Goal: Check status: Check status

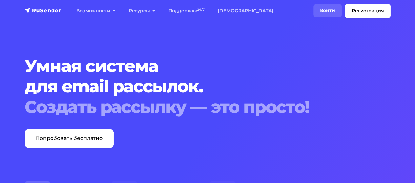
click at [323, 10] on link "Войти" at bounding box center [327, 10] width 28 height 13
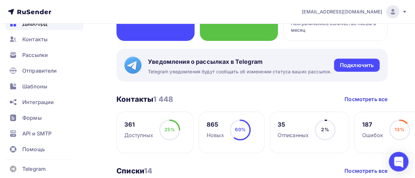
scroll to position [98, 0]
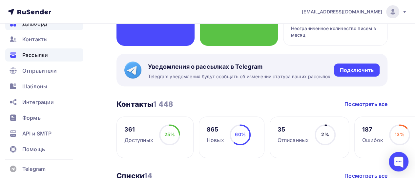
click at [32, 54] on span "Рассылки" at bounding box center [35, 55] width 26 height 8
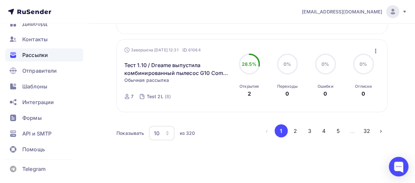
scroll to position [791, 0]
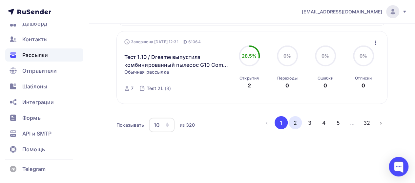
click at [293, 125] on button "2" at bounding box center [295, 122] width 13 height 13
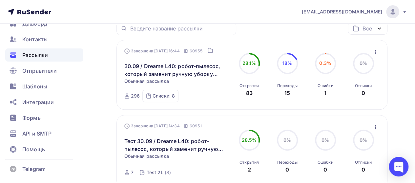
scroll to position [52, 0]
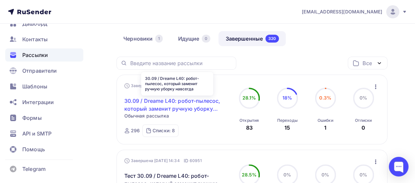
click at [182, 107] on link "30.09 / Dreame L40: робот-пылесос, который заменит ручную уборку навсегда" at bounding box center [177, 105] width 106 height 16
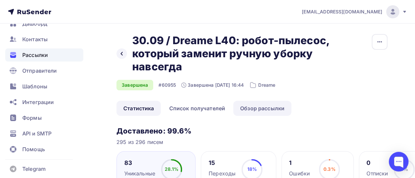
click at [272, 108] on link "Обзор рассылки" at bounding box center [262, 108] width 58 height 15
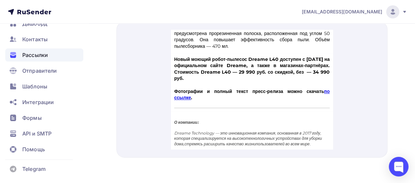
scroll to position [344, 0]
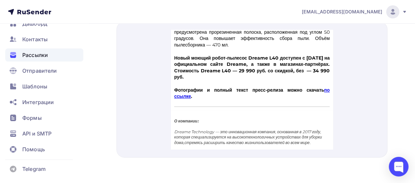
click at [194, 92] on link "по ссылке" at bounding box center [251, 85] width 155 height 12
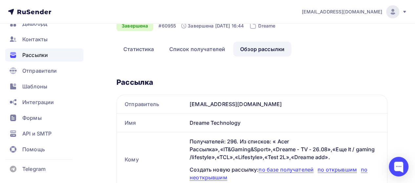
scroll to position [0, 0]
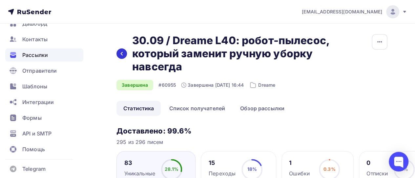
click at [120, 53] on icon at bounding box center [121, 53] width 5 height 5
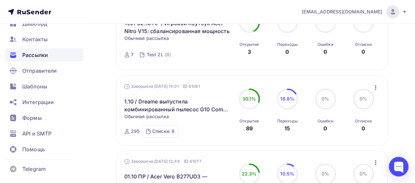
scroll to position [449, 0]
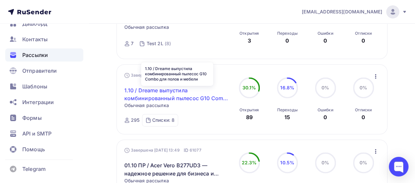
click at [167, 96] on link "1.10 / Dreame выпустила комбинированный пылесос G10 Combo для полов и мебели" at bounding box center [177, 95] width 106 height 16
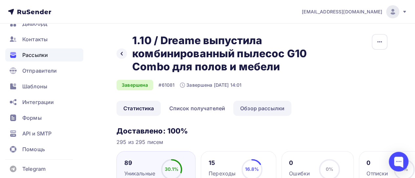
click at [264, 108] on link "Обзор рассылки" at bounding box center [262, 108] width 58 height 15
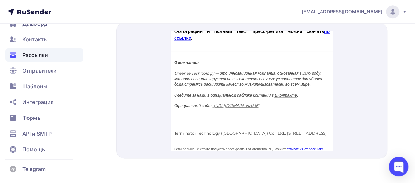
scroll to position [394, 0]
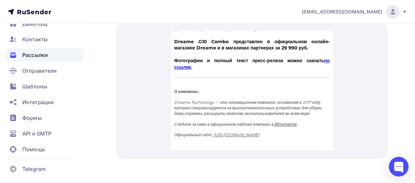
drag, startPoint x: 330, startPoint y: 42, endPoint x: 503, endPoint y: 143, distance: 200.7
click at [212, 62] on link "по ссылке" at bounding box center [251, 56] width 155 height 12
